Goal: Check status: Check status

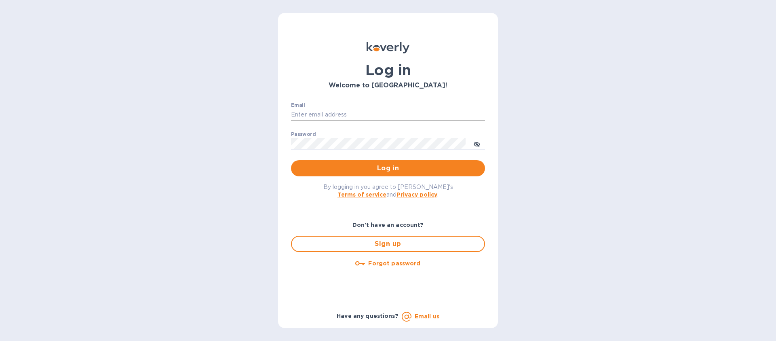
click at [386, 112] on input "Email" at bounding box center [388, 115] width 194 height 12
click at [481, 114] on keeper-lock "Open Keeper Popup" at bounding box center [479, 115] width 10 height 10
click at [476, 116] on keeper-lock "Open Keeper Popup" at bounding box center [479, 115] width 10 height 10
type input "[EMAIL_ADDRESS][DOMAIN_NAME]"
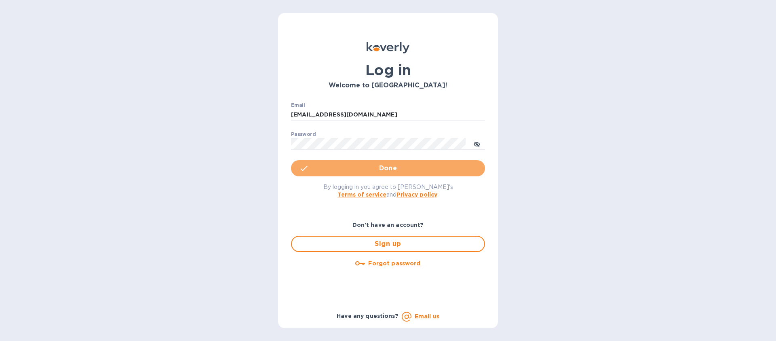
click at [349, 175] on button "Done" at bounding box center [388, 168] width 194 height 16
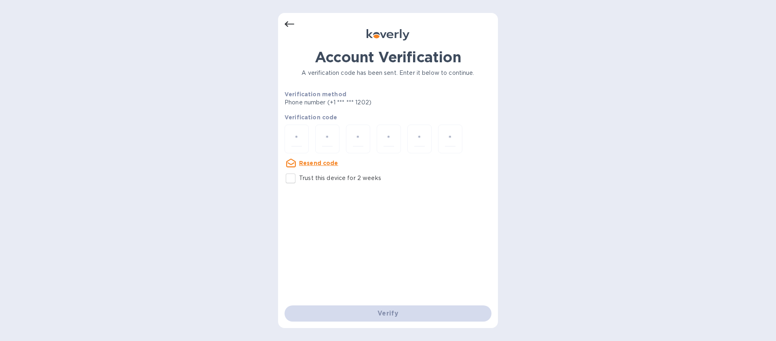
click at [288, 181] on input "Trust this device for 2 weeks" at bounding box center [290, 178] width 17 height 17
checkbox input "true"
click at [291, 141] on input "number" at bounding box center [296, 138] width 11 height 15
paste input "8"
type input "8"
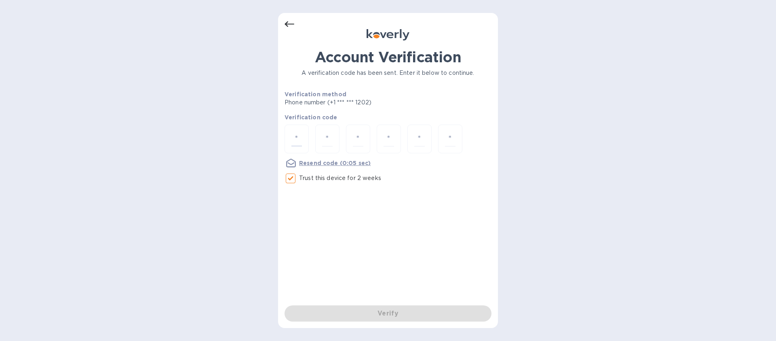
type input "8"
type input "3"
type input "4"
type input "7"
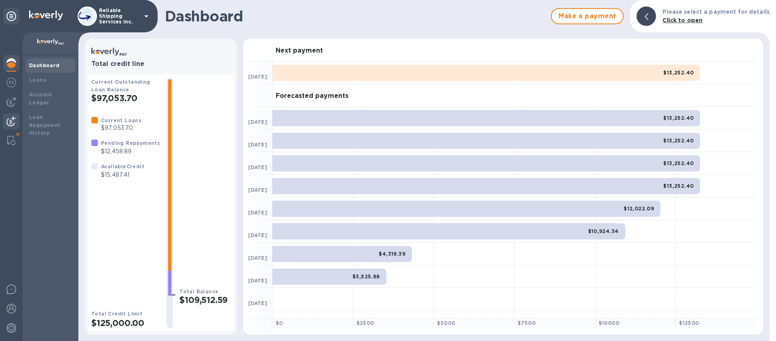
click at [16, 122] on img at bounding box center [11, 121] width 10 height 10
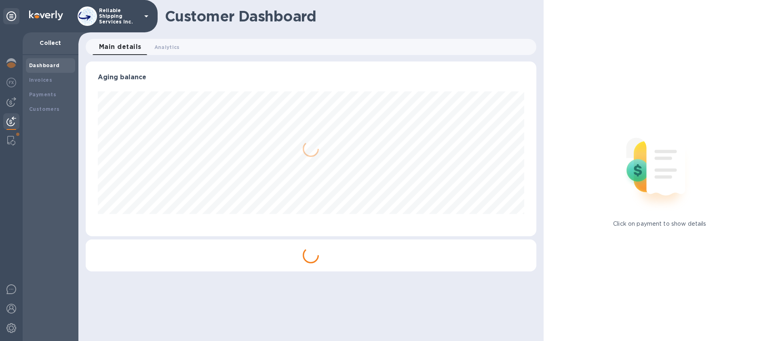
scroll to position [175, 451]
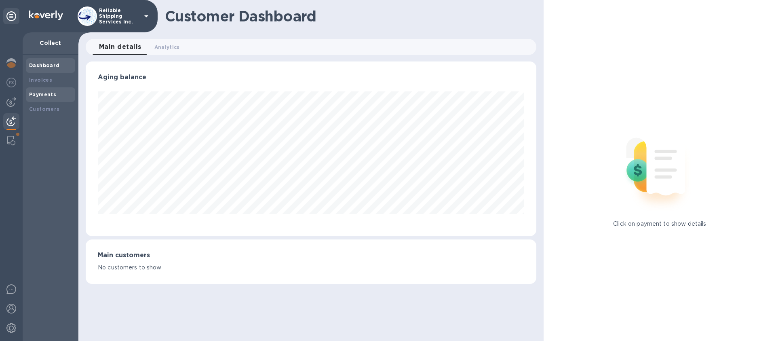
click at [43, 94] on b "Payments" at bounding box center [42, 94] width 27 height 6
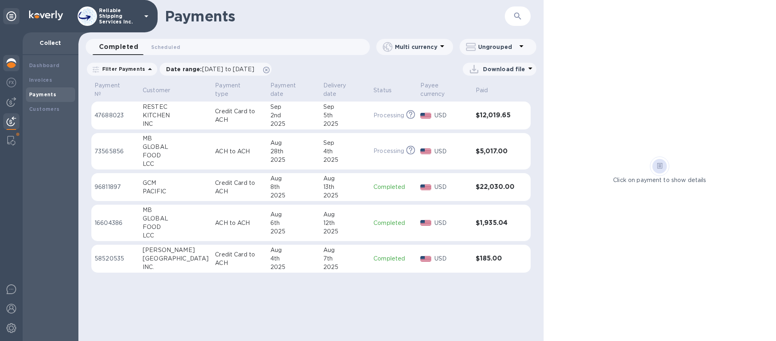
click at [17, 59] on div at bounding box center [11, 64] width 16 height 18
